Goal: Task Accomplishment & Management: Manage account settings

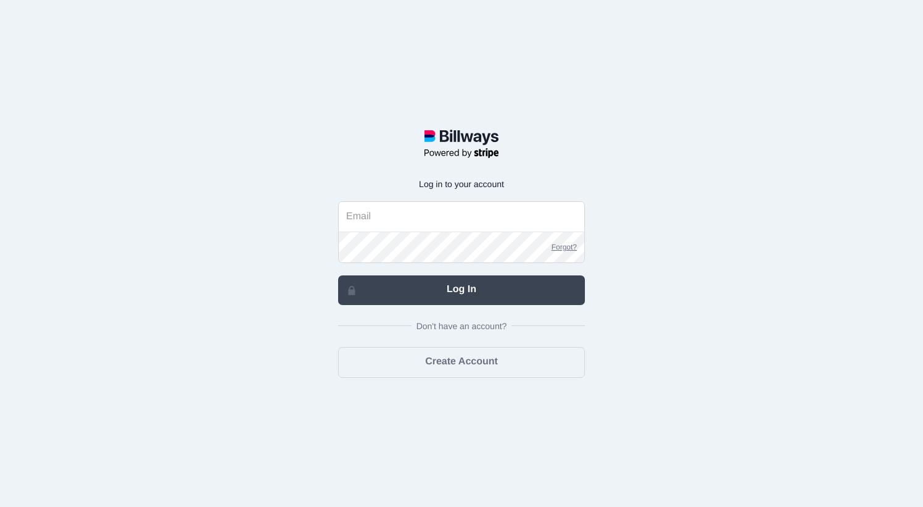
type input "[EMAIL_ADDRESS][DOMAIN_NAME]"
click at [460, 291] on link "Log In" at bounding box center [461, 290] width 247 height 30
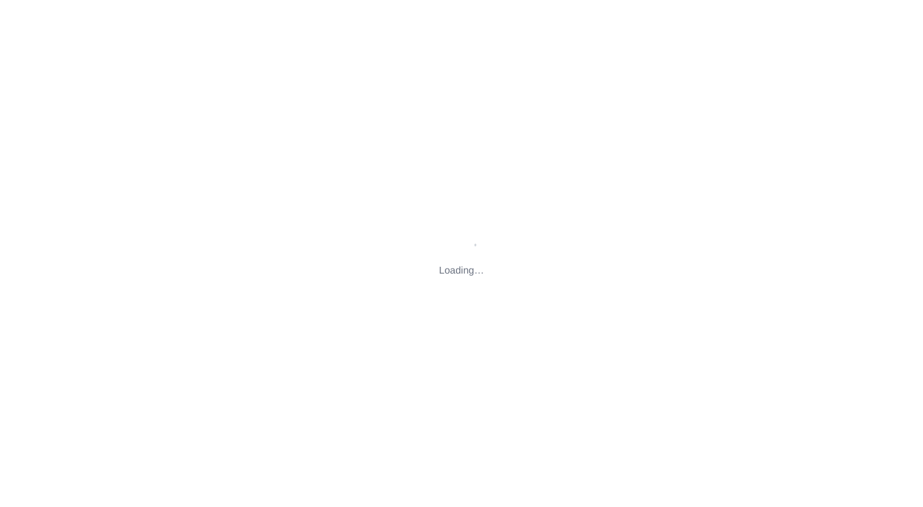
type input "[STREET_ADDRESS][US_STATE]"
type input "[EMAIL_ADDRESS][DOMAIN_NAME]"
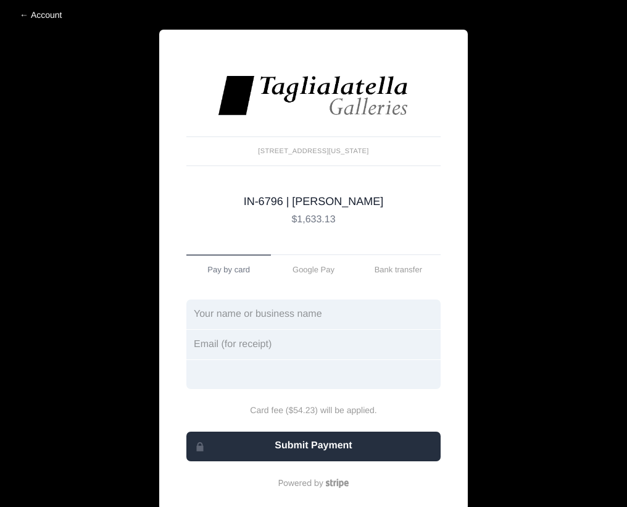
scroll to position [35, 0]
